Goal: Book appointment/travel/reservation

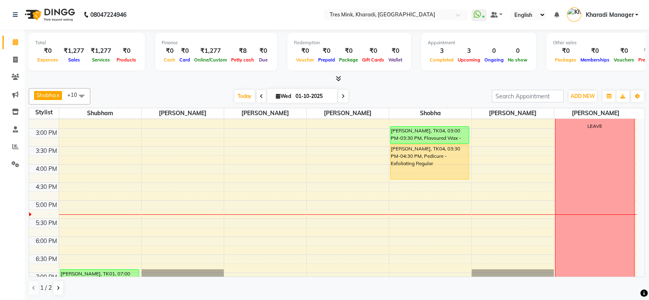
scroll to position [312, 0]
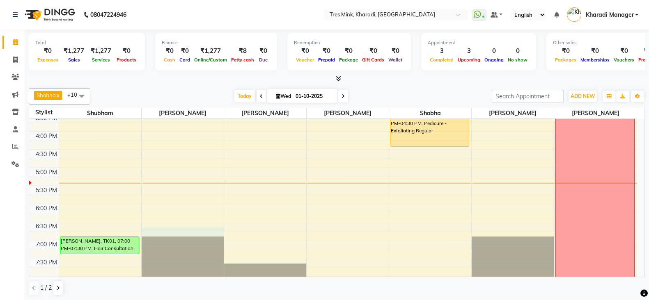
click at [172, 234] on div "7:00 AM 7:30 AM 8:00 AM 8:30 AM 9:00 AM 9:30 AM 10:00 AM 10:30 AM 11:00 AM 11:3…" at bounding box center [332, 95] width 607 height 577
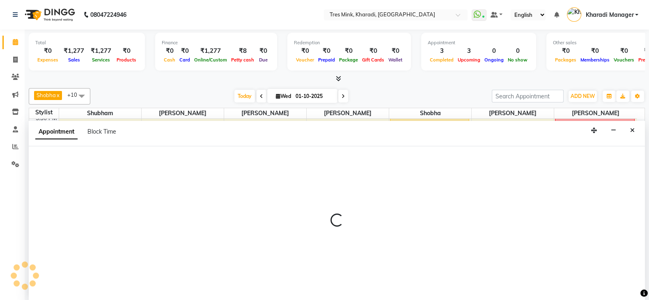
scroll to position [0, 0]
select select "89463"
select select "tentative"
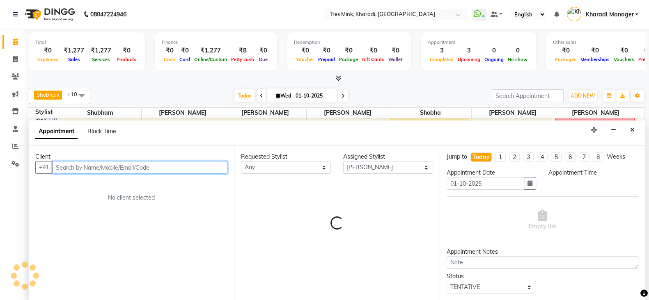
select select "1125"
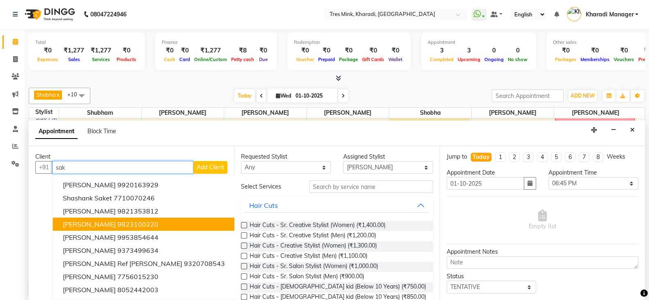
click at [160, 220] on button "[PERSON_NAME] 9823100220" at bounding box center [144, 224] width 182 height 13
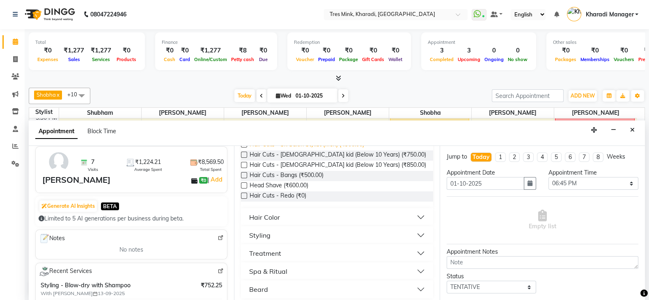
scroll to position [136, 0]
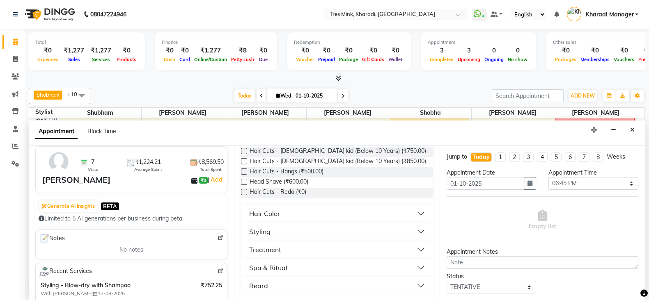
type input "9823100220"
click at [273, 231] on button "Styling" at bounding box center [336, 231] width 185 height 15
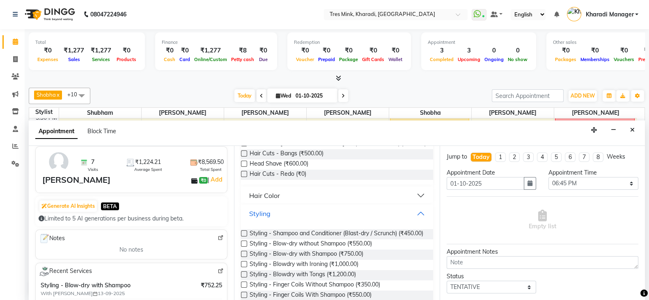
scroll to position [170, 0]
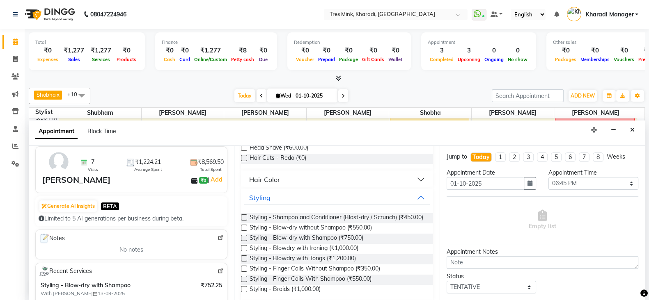
click at [243, 241] on label at bounding box center [244, 238] width 6 height 6
click at [243, 242] on input "checkbox" at bounding box center [243, 238] width 5 height 5
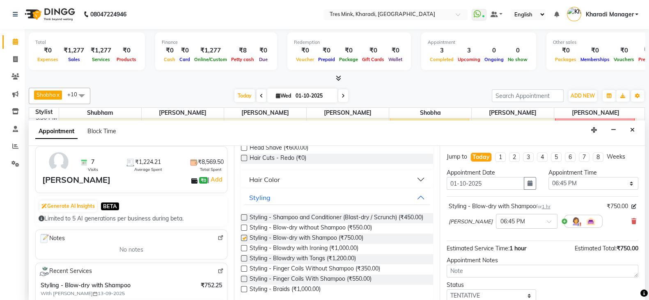
checkbox input "false"
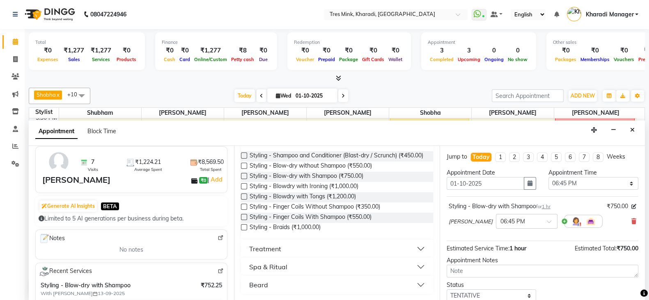
scroll to position [0, 0]
click at [579, 181] on select "Select 08:00 AM 08:15 AM 08:30 AM 08:45 AM 09:00 AM 09:15 AM 09:30 AM 09:45 AM …" at bounding box center [593, 184] width 90 height 13
select select "1050"
click at [548, 178] on select "Select 08:00 AM 08:15 AM 08:30 AM 08:45 AM 09:00 AM 09:15 AM 09:30 AM 09:45 AM …" at bounding box center [593, 184] width 90 height 13
click at [577, 264] on div "Appointment Notes" at bounding box center [542, 261] width 192 height 9
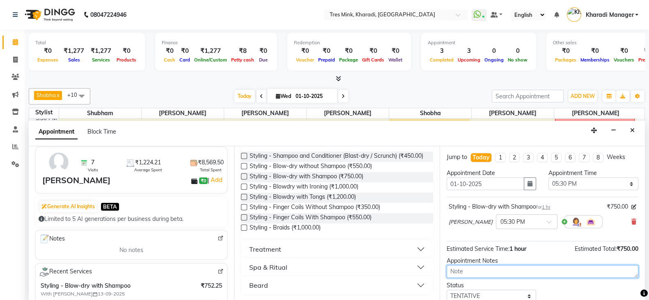
click at [576, 267] on textarea at bounding box center [542, 271] width 192 height 13
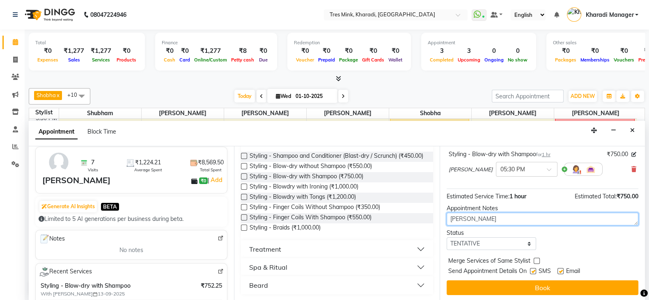
type textarea "[PERSON_NAME]"
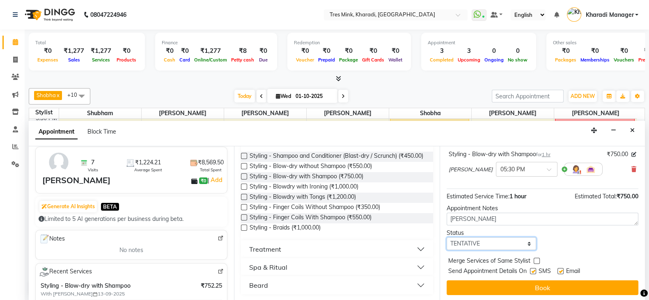
click at [492, 240] on select "Select TENTATIVE CONFIRM CHECK-IN UPCOMING" at bounding box center [491, 244] width 90 height 13
select select "confirm booking"
click at [446, 238] on select "Select TENTATIVE CONFIRM CHECK-IN UPCOMING" at bounding box center [491, 244] width 90 height 13
click at [488, 290] on button "Book" at bounding box center [542, 288] width 192 height 15
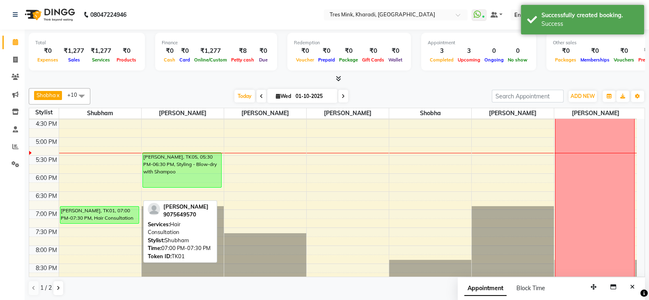
scroll to position [346, 0]
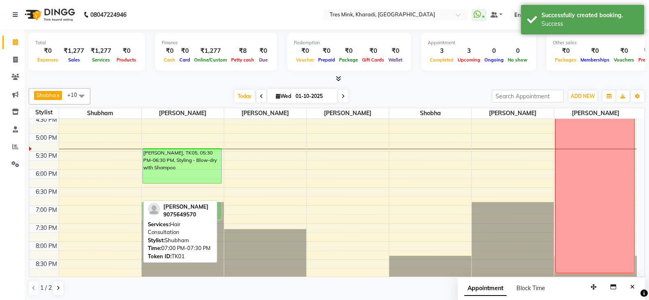
drag, startPoint x: 104, startPoint y: 207, endPoint x: 169, endPoint y: 208, distance: 65.7
click at [169, 208] on div "[PERSON_NAME] [PERSON_NAME] x [PERSON_NAME] x Saiba x [PERSON_NAME] (Ganesh) Mu…" at bounding box center [337, 192] width 616 height 215
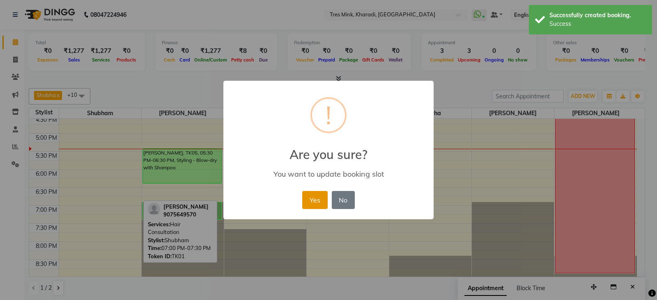
click at [307, 198] on button "Yes" at bounding box center [314, 200] width 25 height 18
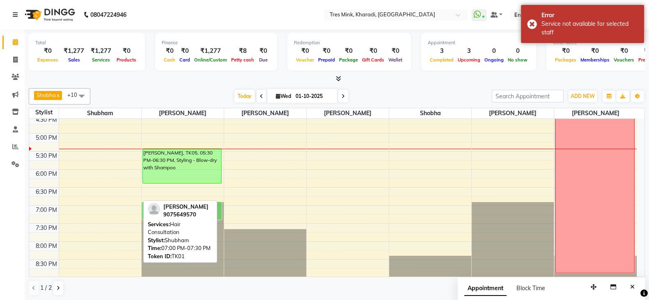
click at [88, 201] on div "7:00 AM 7:30 AM 8:00 AM 8:30 AM 9:00 AM 9:30 AM 10:00 AM 10:30 AM 11:00 AM 11:3…" at bounding box center [332, 61] width 607 height 577
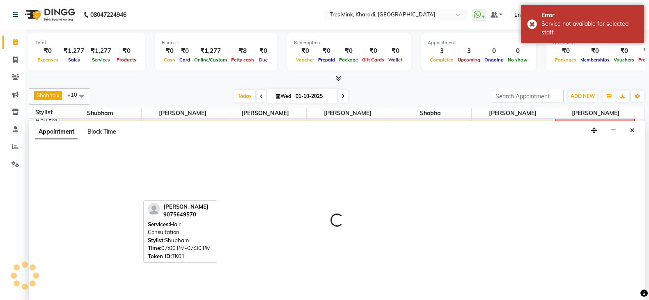
select select "75009"
select select "1140"
select select "tentative"
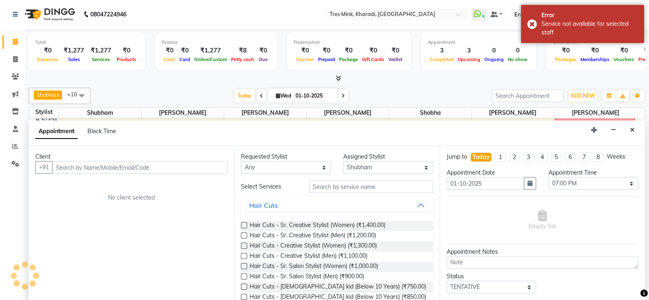
scroll to position [0, 0]
click at [597, 178] on select "Select 08:00 AM 08:15 AM 08:30 AM 08:45 AM 09:00 AM 09:15 AM 09:30 AM 09:45 AM …" at bounding box center [593, 184] width 90 height 13
select select "1110"
click at [548, 178] on select "Select 08:00 AM 08:15 AM 08:30 AM 08:45 AM 09:00 AM 09:15 AM 09:30 AM 09:45 AM …" at bounding box center [593, 184] width 90 height 13
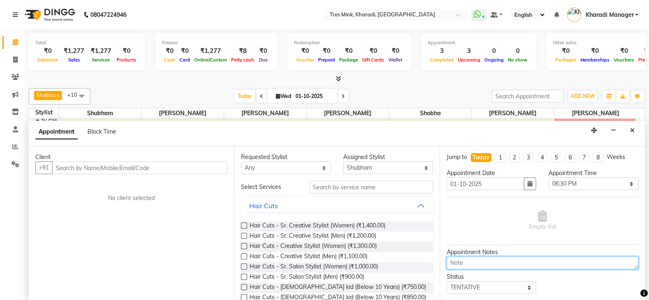
click at [541, 261] on textarea at bounding box center [542, 263] width 192 height 13
type textarea "[PERSON_NAME]"
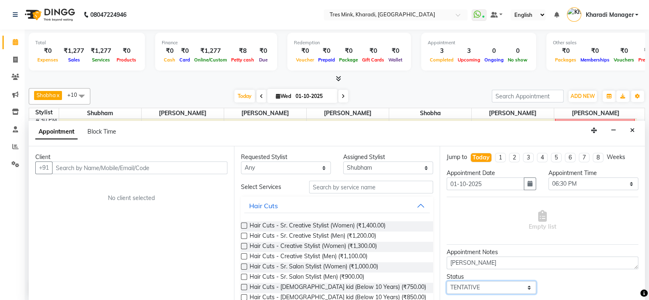
click at [465, 287] on select "Select TENTATIVE CONFIRM CHECK-IN UPCOMING" at bounding box center [491, 287] width 90 height 13
select select "confirm booking"
click at [446, 281] on select "Select TENTATIVE CONFIRM CHECK-IN UPCOMING" at bounding box center [491, 287] width 90 height 13
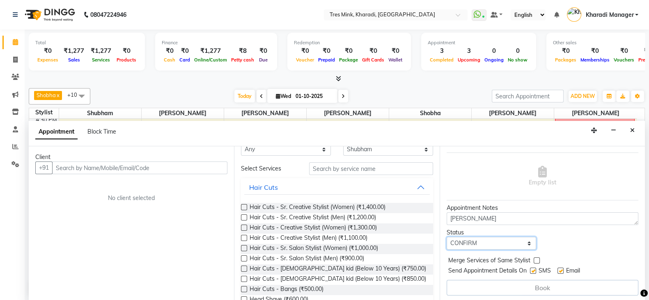
scroll to position [34, 0]
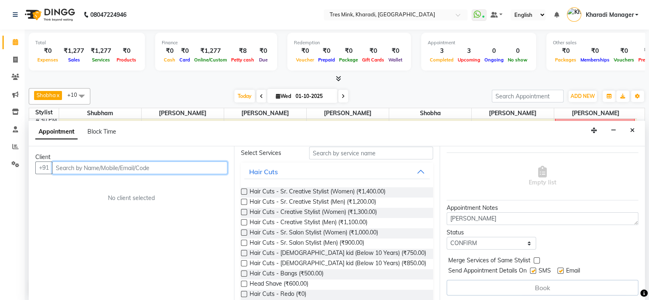
click at [162, 167] on input "text" at bounding box center [139, 168] width 175 height 13
type input "n"
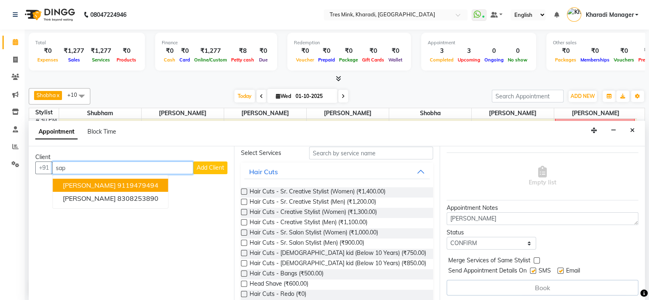
click at [77, 189] on button "[PERSON_NAME] 9119479494" at bounding box center [110, 185] width 115 height 13
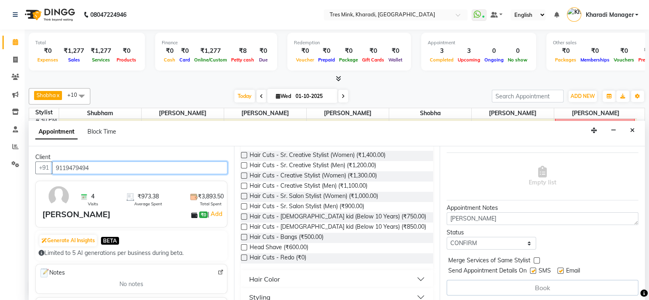
scroll to position [68, 0]
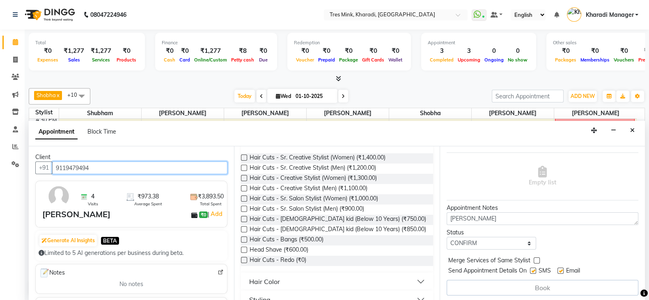
type input "9119479494"
click at [271, 277] on div "Hair Color" at bounding box center [264, 282] width 31 height 10
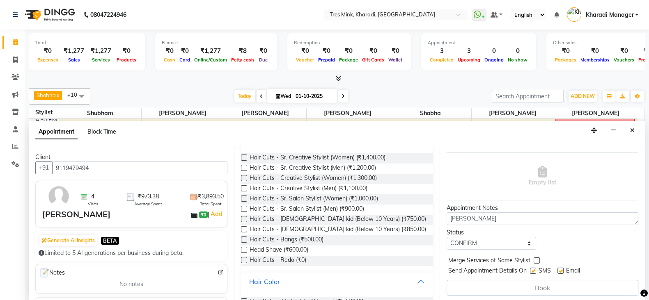
scroll to position [171, 0]
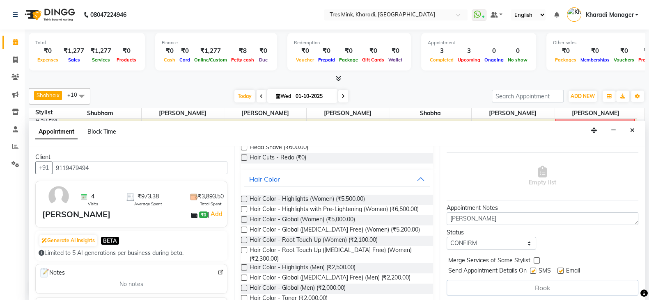
click at [245, 198] on label at bounding box center [244, 199] width 6 height 6
click at [245, 198] on input "checkbox" at bounding box center [243, 199] width 5 height 5
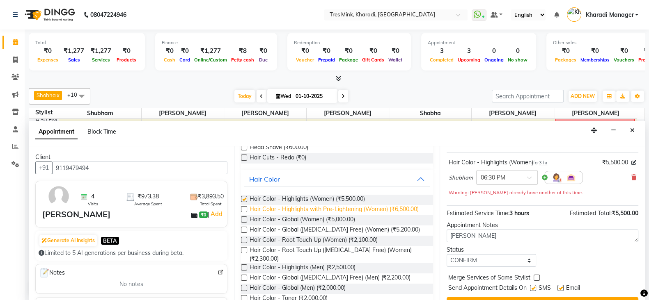
checkbox input "false"
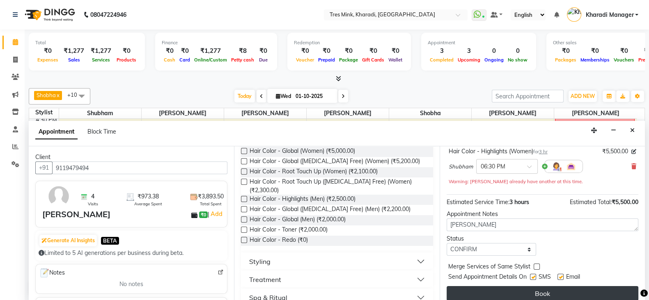
scroll to position [61, 0]
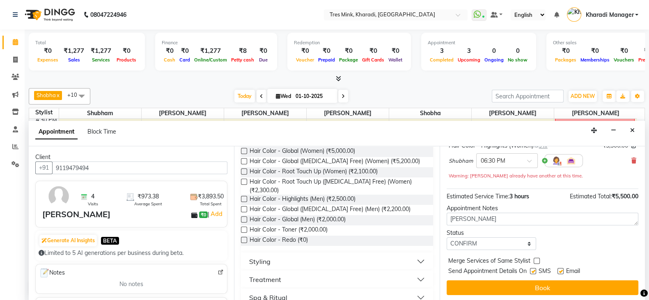
click at [517, 278] on div "Jump to [DATE] 1 2 3 4 5 6 7 8 Weeks Appointment Date [DATE] Appointment Time S…" at bounding box center [541, 223] width 205 height 155
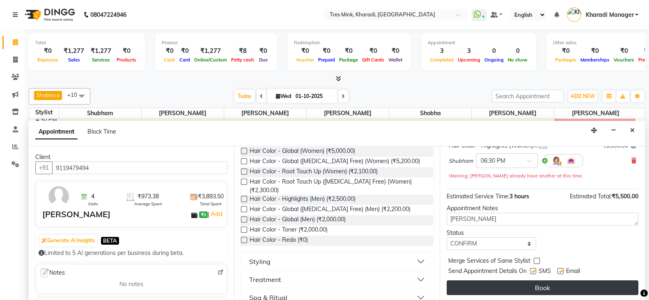
click at [518, 284] on button "Book" at bounding box center [542, 288] width 192 height 15
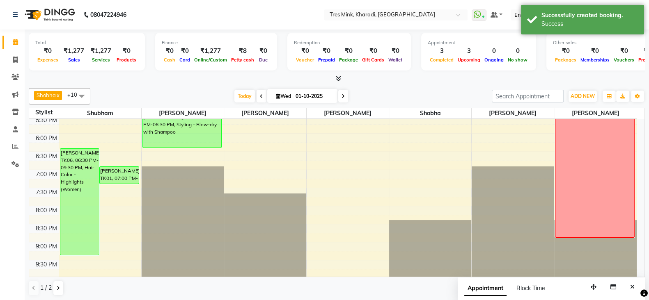
scroll to position [346, 0]
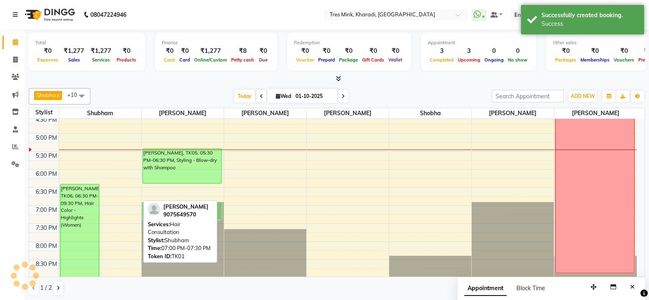
drag, startPoint x: 116, startPoint y: 216, endPoint x: 166, endPoint y: 217, distance: 49.7
click at [166, 217] on div "[PERSON_NAME] [PERSON_NAME] x [PERSON_NAME] x Saiba x [PERSON_NAME] (Ganesh) Mu…" at bounding box center [337, 192] width 616 height 215
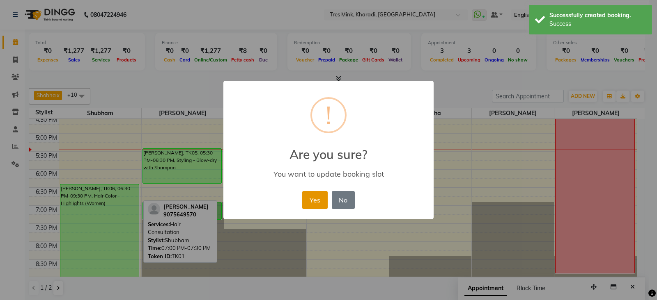
click at [320, 194] on button "Yes" at bounding box center [314, 200] width 25 height 18
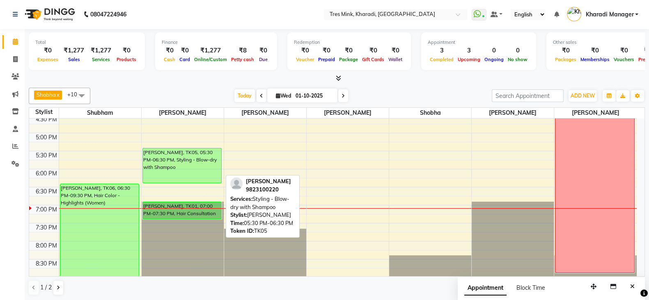
click at [196, 169] on div "[PERSON_NAME], TK05, 05:30 PM-06:30 PM, Styling - Blow-dry with Shampoo" at bounding box center [182, 166] width 78 height 34
click at [212, 153] on div "[PERSON_NAME], TK05, 05:30 PM-06:30 PM, Styling - Blow-dry with Shampoo" at bounding box center [182, 166] width 78 height 34
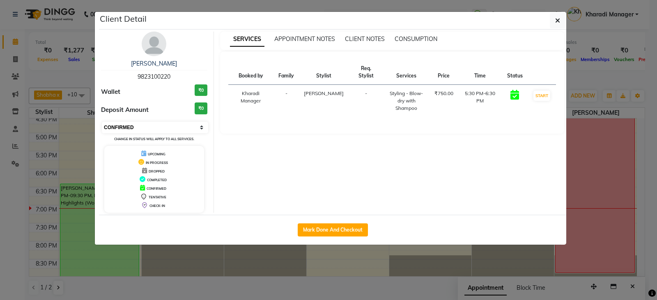
click at [157, 126] on select "Select IN SERVICE CONFIRMED TENTATIVE CHECK IN MARK DONE DROPPED UPCOMING" at bounding box center [155, 127] width 106 height 11
select select "2"
click at [102, 122] on select "Select IN SERVICE CONFIRMED TENTATIVE CHECK IN MARK DONE DROPPED UPCOMING" at bounding box center [155, 127] width 106 height 11
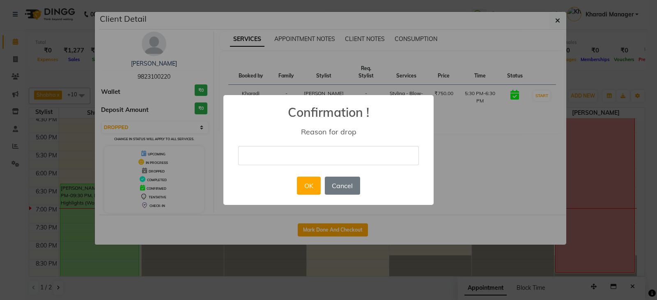
click at [285, 146] on input "text" at bounding box center [328, 155] width 181 height 19
type input "not coming"
click at [307, 183] on button "OK" at bounding box center [308, 186] width 23 height 18
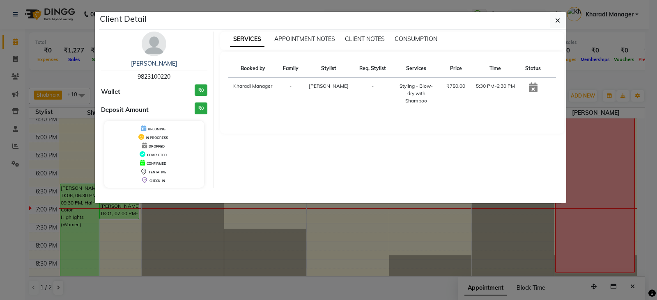
click at [274, 223] on ngb-modal-window "Client Detail [PERSON_NAME] 9823100220 Wallet ₹0 Deposit Amount ₹0 UPCOMING IN …" at bounding box center [328, 150] width 657 height 300
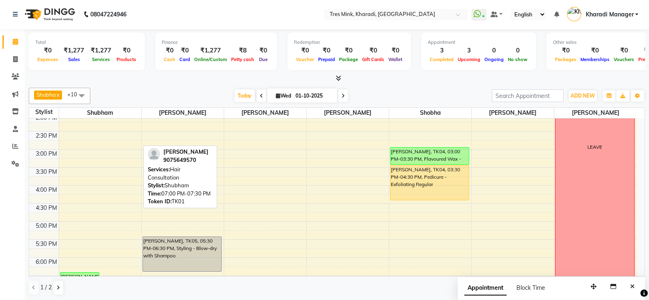
scroll to position [175, 0]
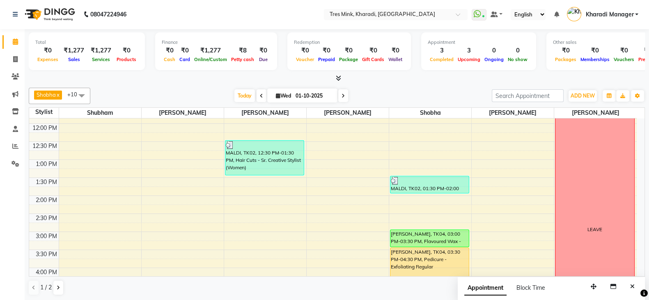
click at [342, 94] on icon at bounding box center [342, 96] width 3 height 5
type input "02-10-2025"
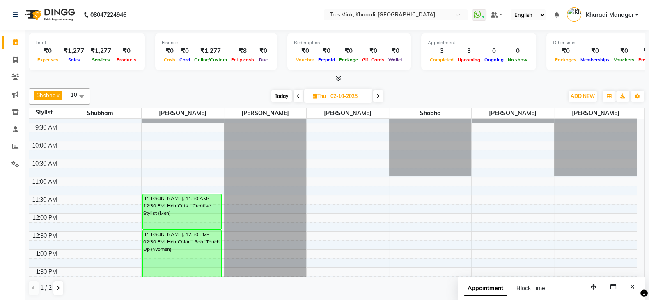
scroll to position [205, 0]
